Goal: Task Accomplishment & Management: Use online tool/utility

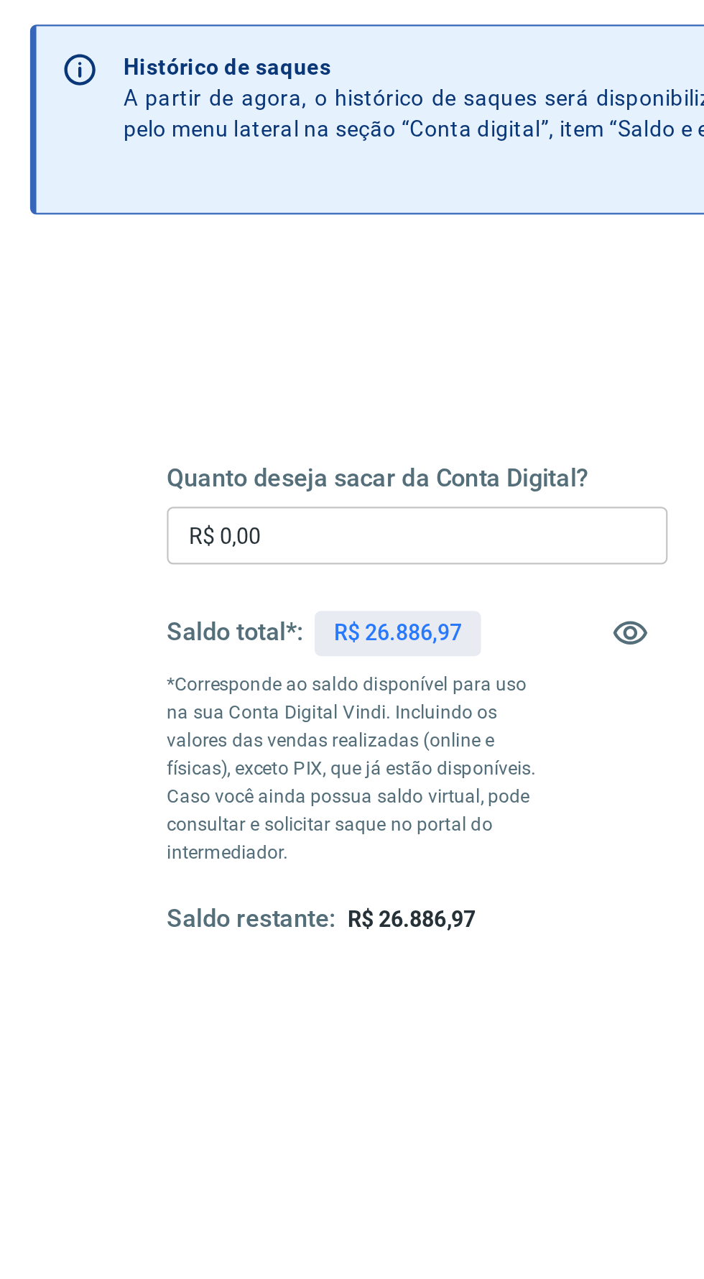
click at [147, 336] on input "R$ 0,00" at bounding box center [213, 342] width 231 height 27
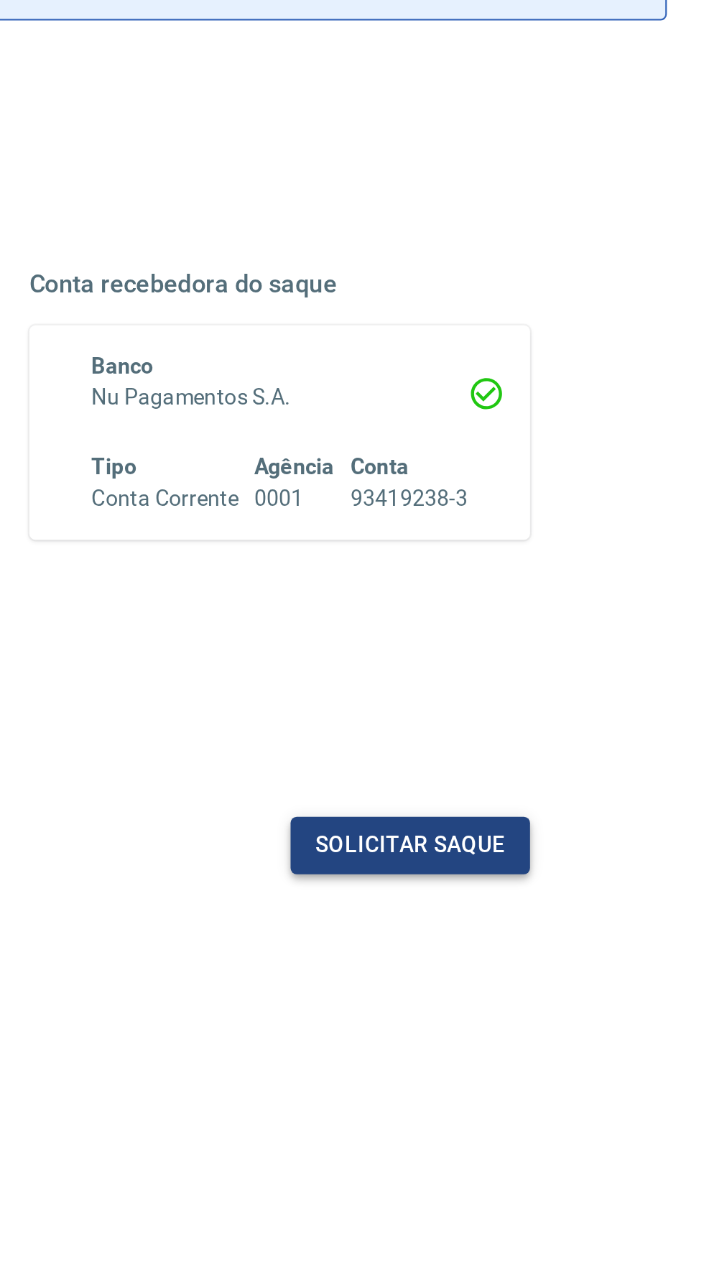
type input "R$ 26.886,97"
click at [570, 563] on button "Solicitar saque" at bounding box center [551, 575] width 111 height 27
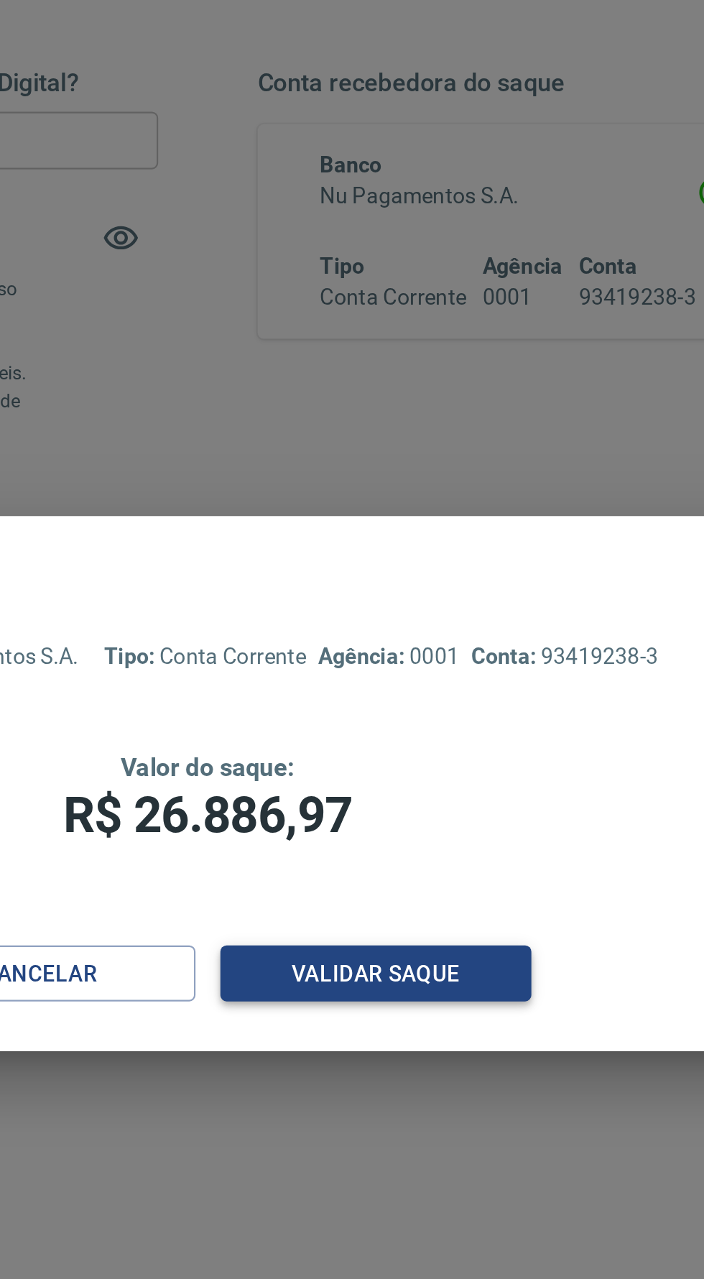
click at [463, 741] on button "Validar saque" at bounding box center [430, 727] width 144 height 27
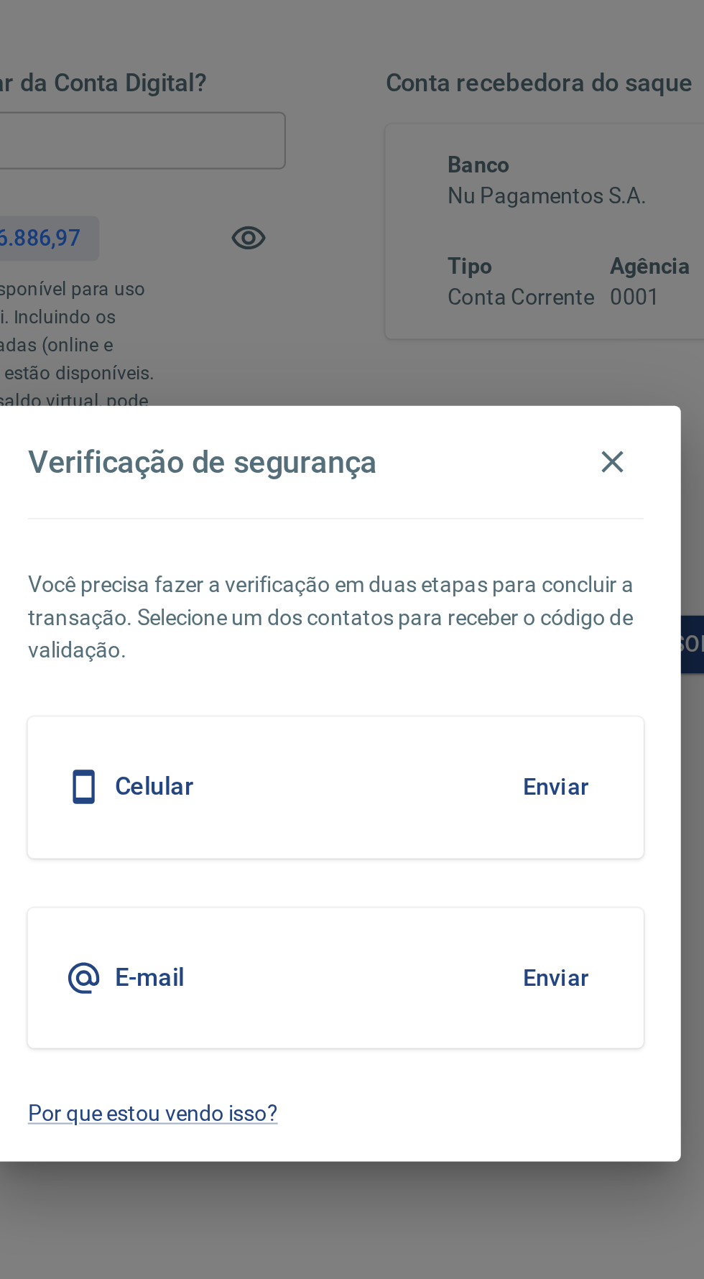
click at [462, 656] on button "Enviar" at bounding box center [454, 641] width 47 height 30
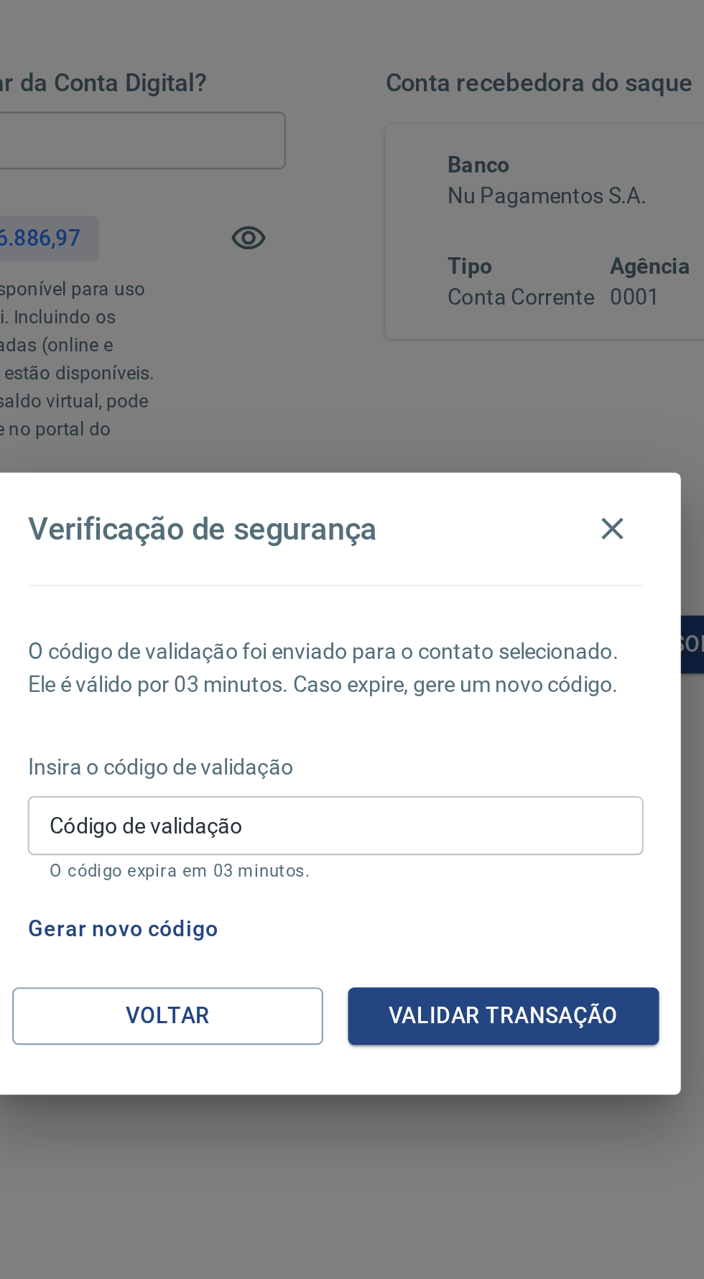
click at [390, 672] on input "Código de validação" at bounding box center [352, 658] width 285 height 27
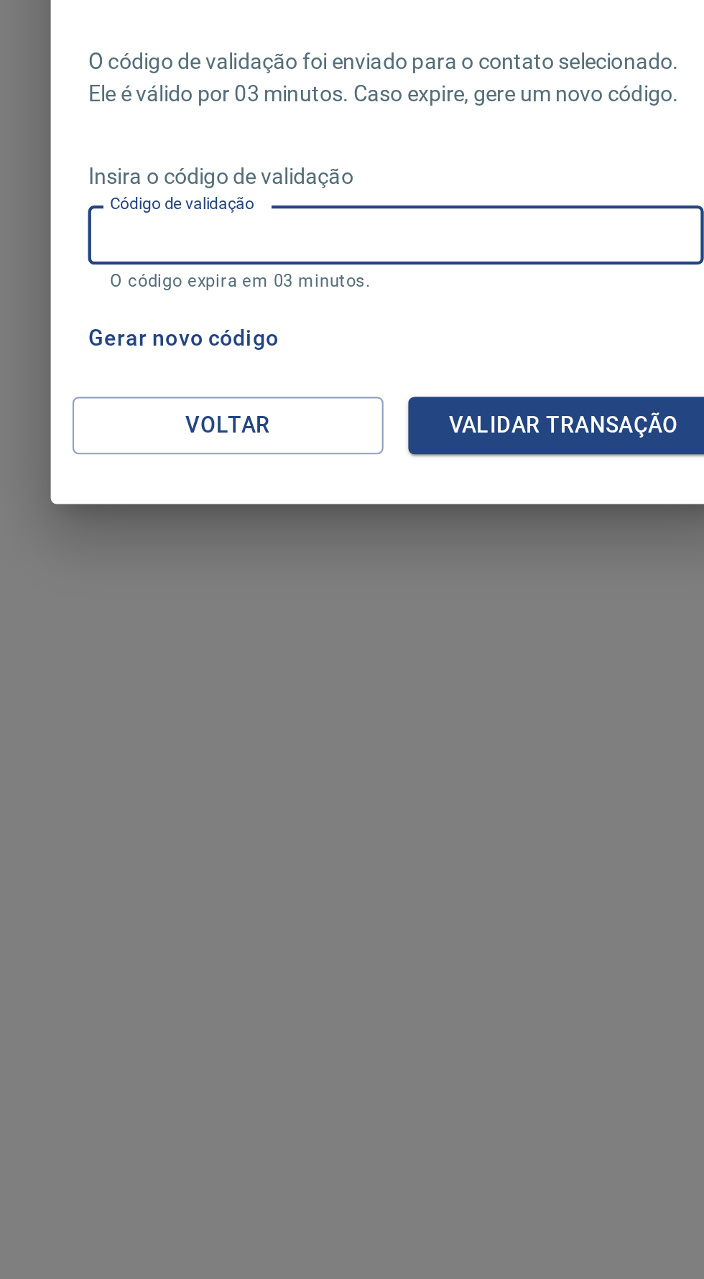
click at [239, 653] on div "Código de validação Código de validação O código expira em 03 minutos." at bounding box center [352, 664] width 285 height 39
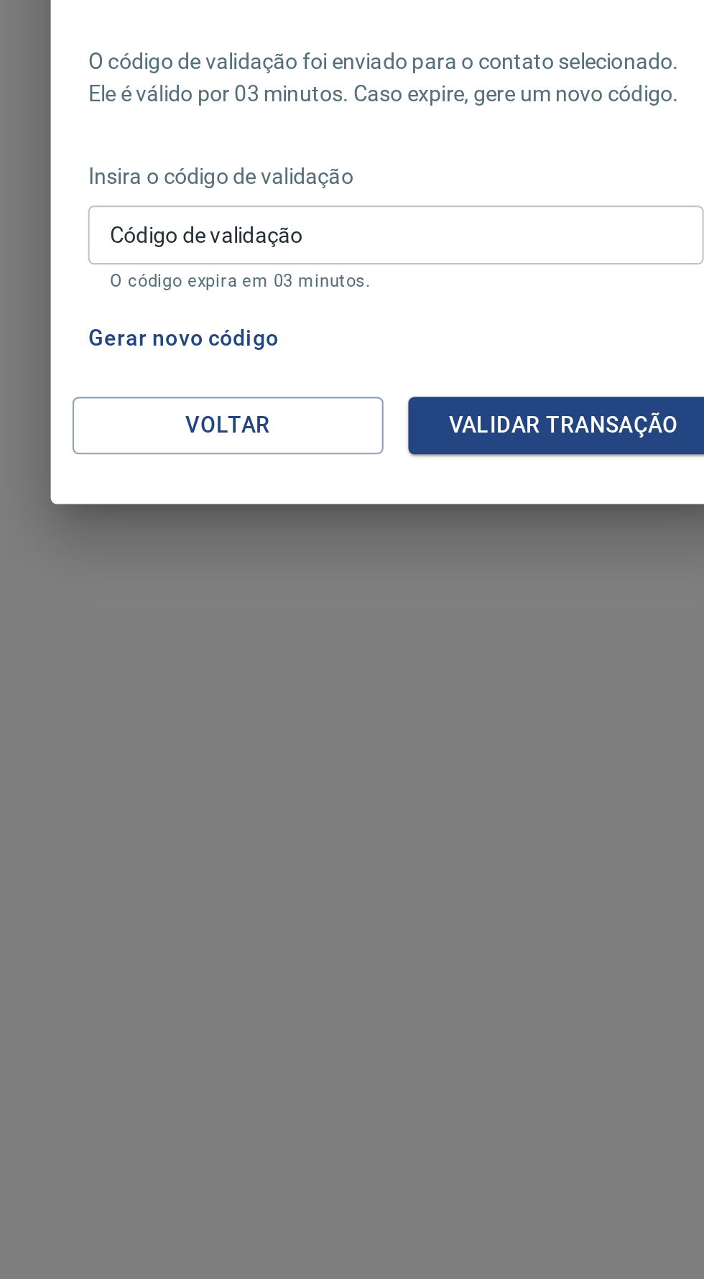
click at [305, 663] on div "Código de validação Código de validação O código expira em 03 minutos." at bounding box center [352, 664] width 285 height 39
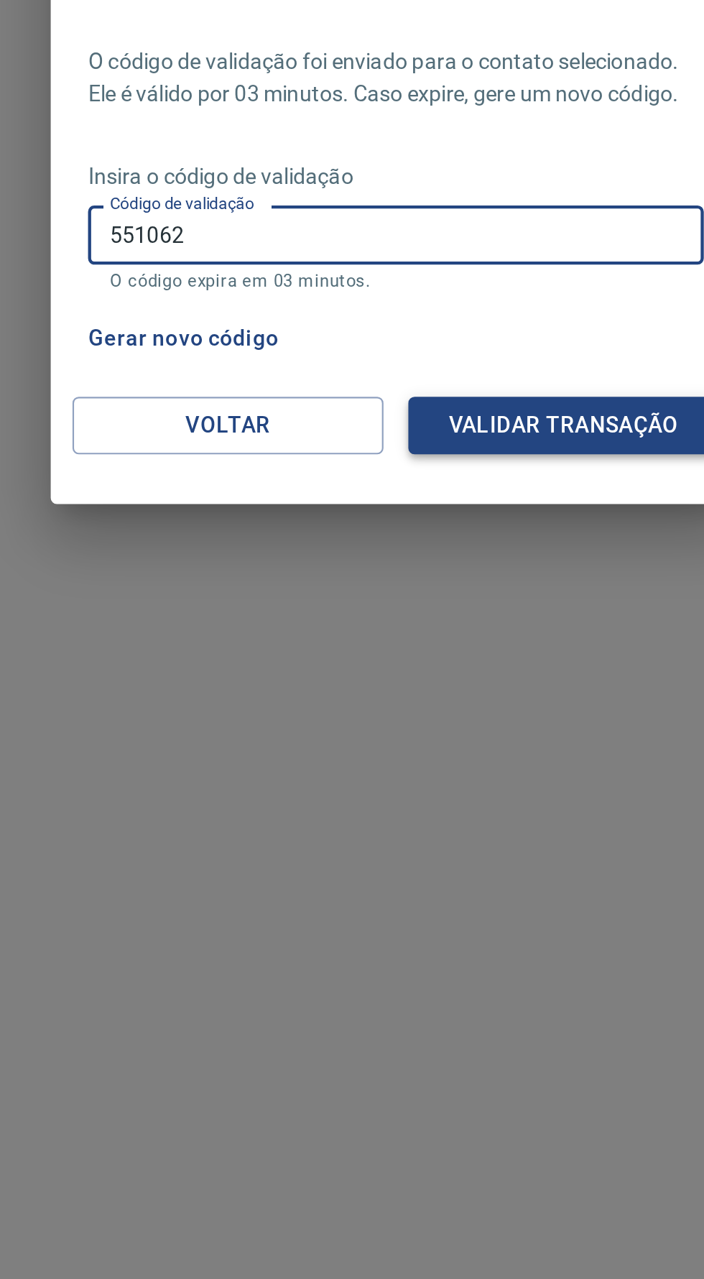
type input "551062"
click at [393, 760] on button "Validar transação" at bounding box center [430, 747] width 144 height 27
